Goal: Information Seeking & Learning: Learn about a topic

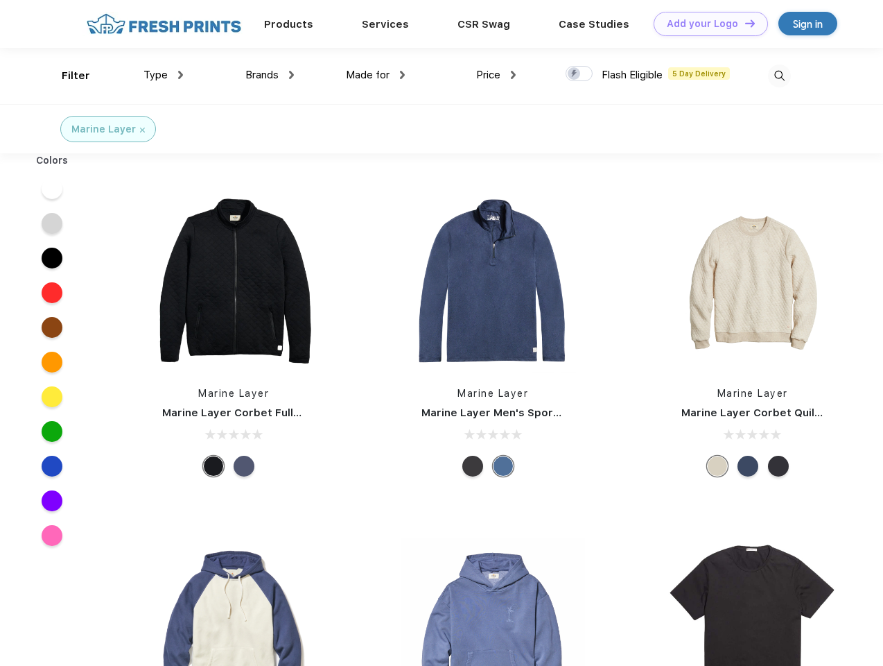
click at [706, 24] on link "Add your Logo Design Tool" at bounding box center [711, 24] width 114 height 24
click at [0, 0] on div "Design Tool" at bounding box center [0, 0] width 0 height 0
click at [744, 23] on link "Add your Logo Design Tool" at bounding box center [711, 24] width 114 height 24
click at [67, 76] on div "Filter" at bounding box center [76, 76] width 28 height 16
click at [164, 75] on span "Type" at bounding box center [156, 75] width 24 height 12
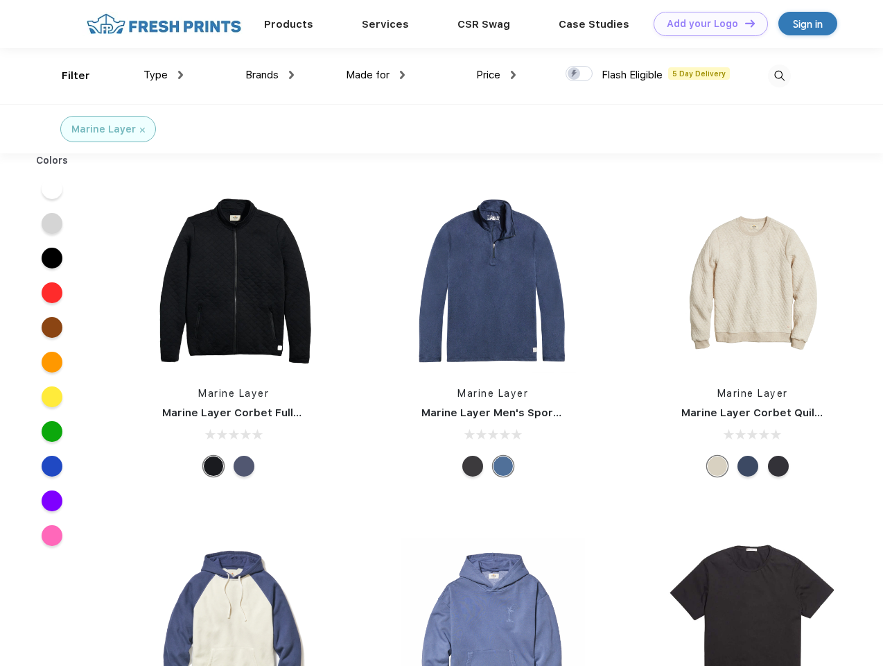
click at [270, 75] on span "Brands" at bounding box center [261, 75] width 33 height 12
click at [376, 75] on span "Made for" at bounding box center [368, 75] width 44 height 12
click at [496, 75] on span "Price" at bounding box center [488, 75] width 24 height 12
click at [580, 74] on div at bounding box center [579, 73] width 27 height 15
click at [575, 74] on input "checkbox" at bounding box center [570, 69] width 9 height 9
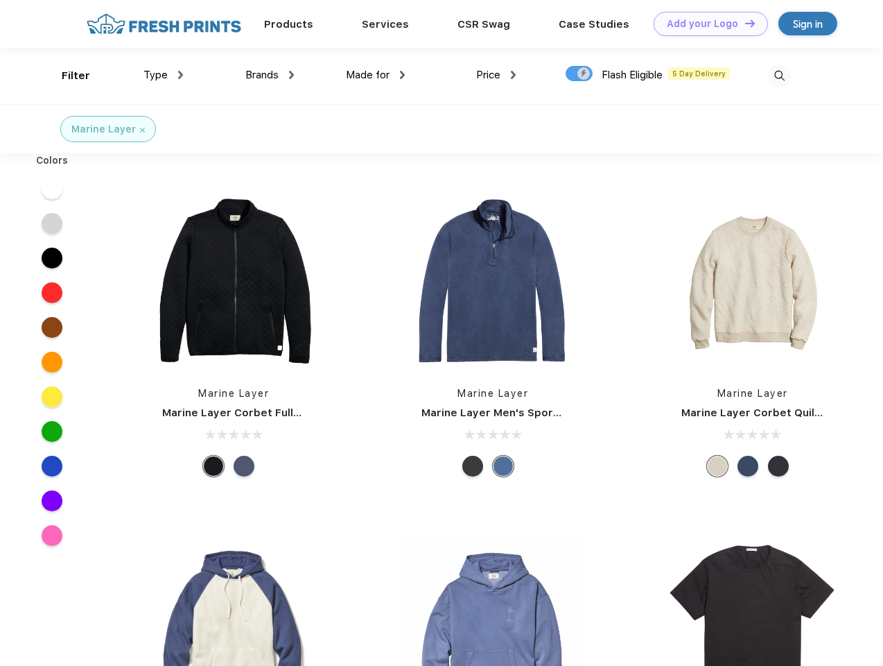
click at [779, 76] on img at bounding box center [779, 75] width 23 height 23
